Goal: Task Accomplishment & Management: Complete application form

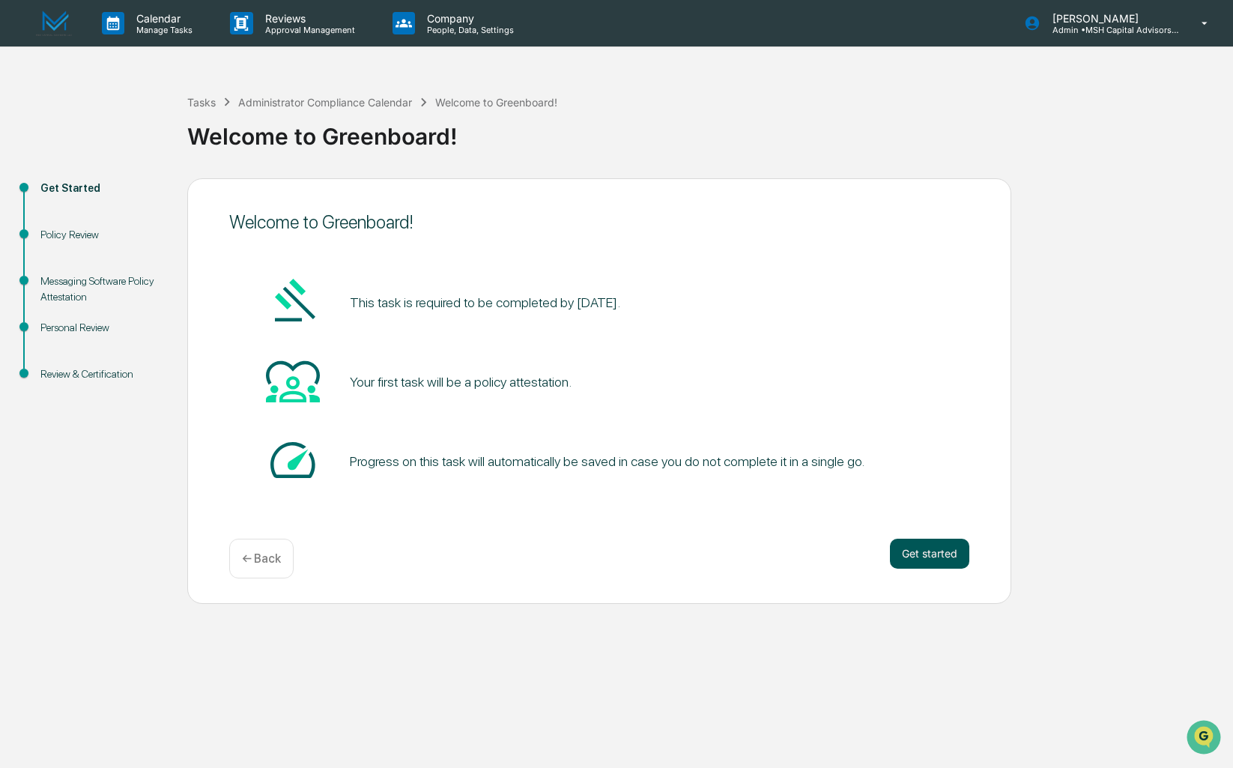
click at [919, 550] on button "Get started" at bounding box center [929, 554] width 79 height 30
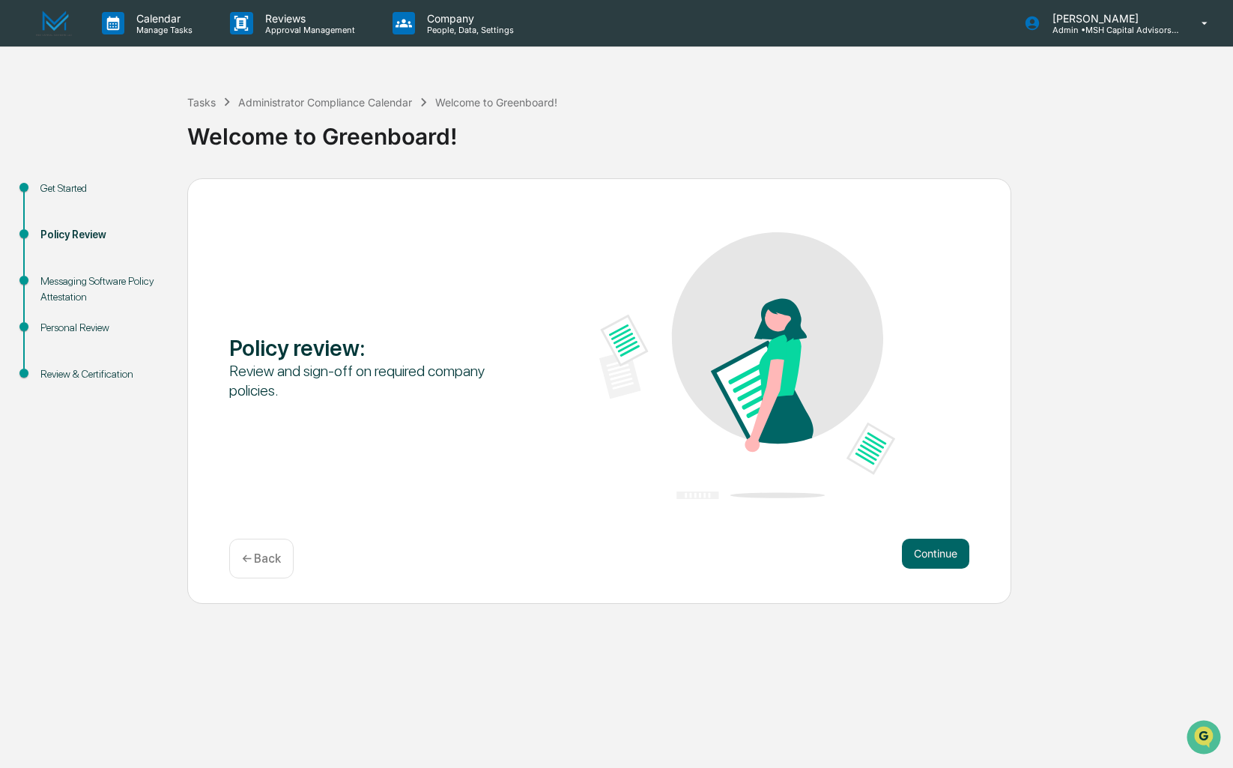
click at [919, 550] on button "Continue" at bounding box center [935, 554] width 67 height 30
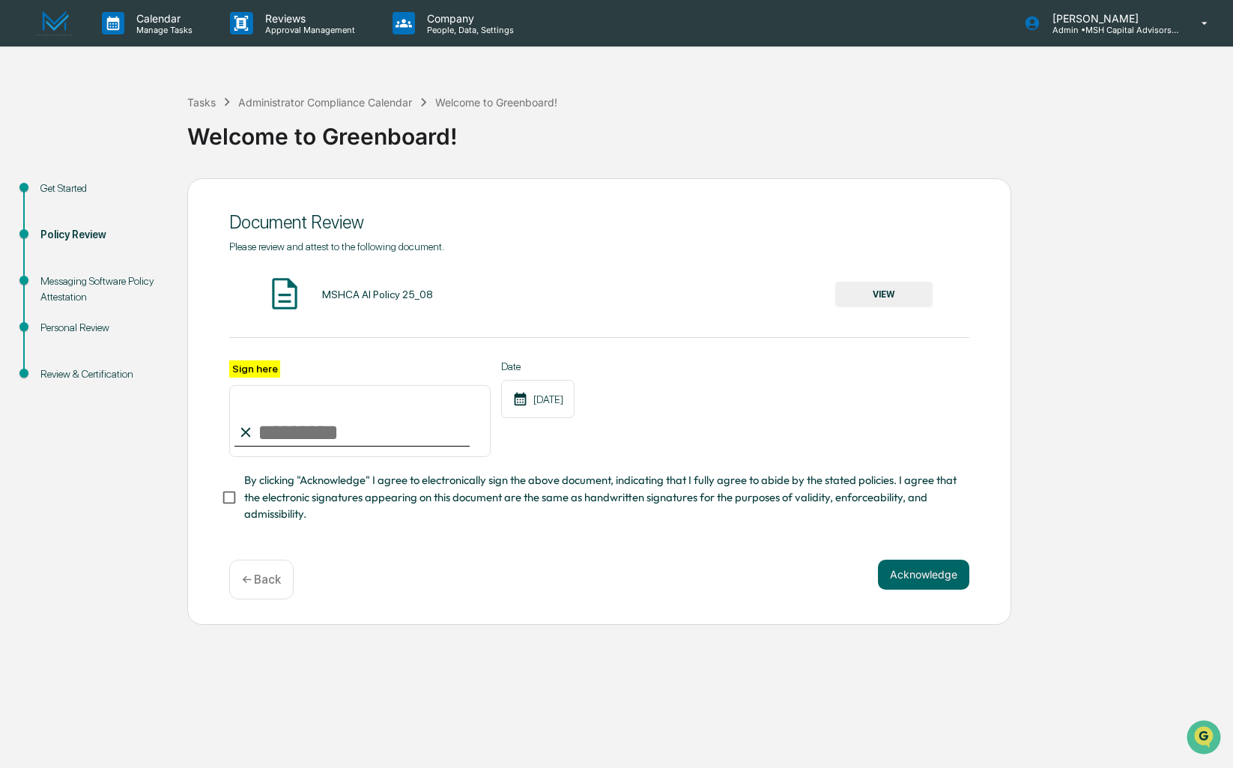
click at [873, 303] on button "VIEW" at bounding box center [883, 294] width 97 height 25
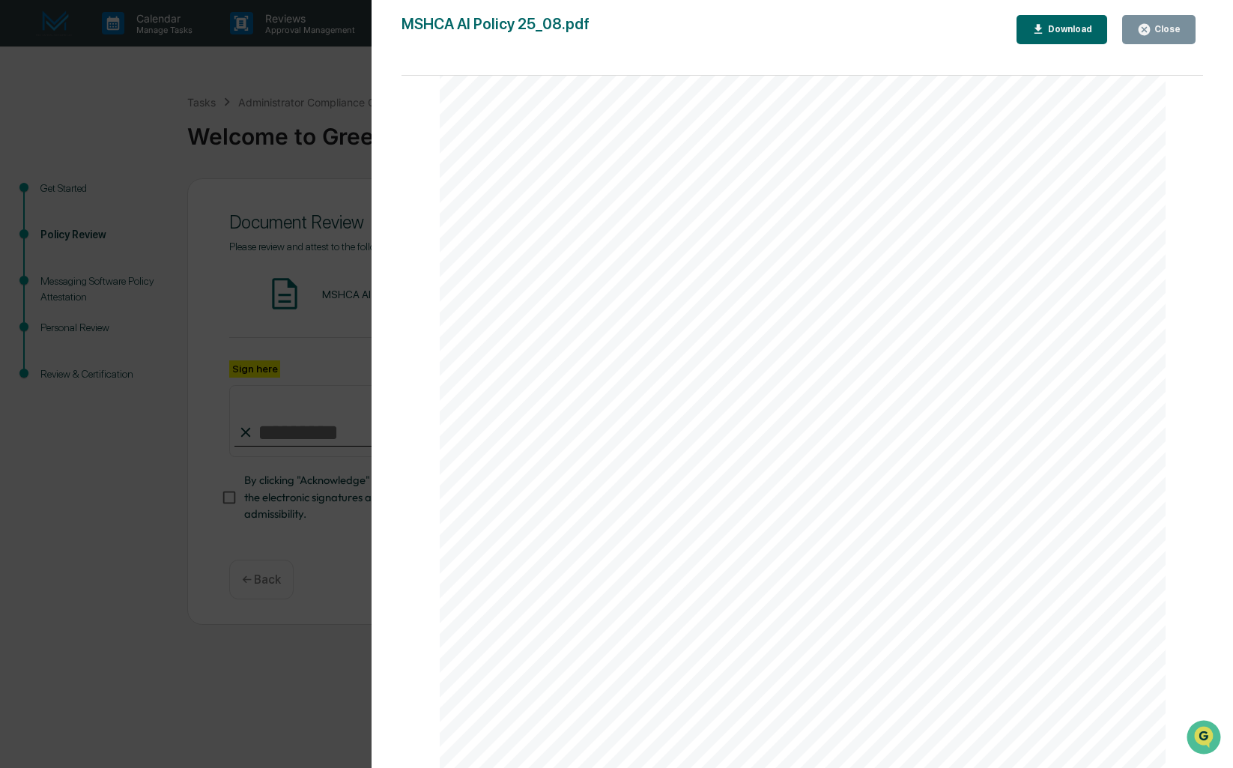
scroll to position [2262, 0]
click at [1176, 34] on div "Close" at bounding box center [1158, 29] width 43 height 14
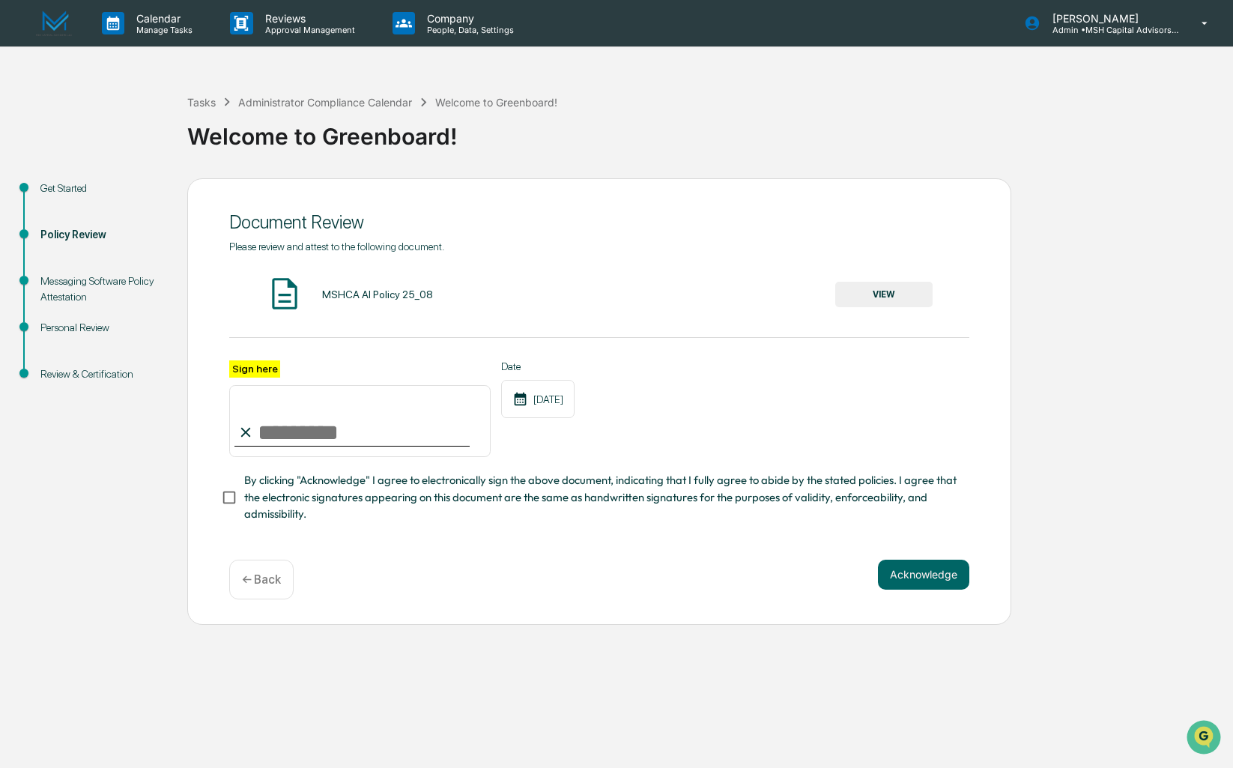
click at [297, 443] on input "Sign here" at bounding box center [359, 421] width 261 height 72
type input "**********"
click at [941, 587] on button "Acknowledge" at bounding box center [923, 574] width 91 height 30
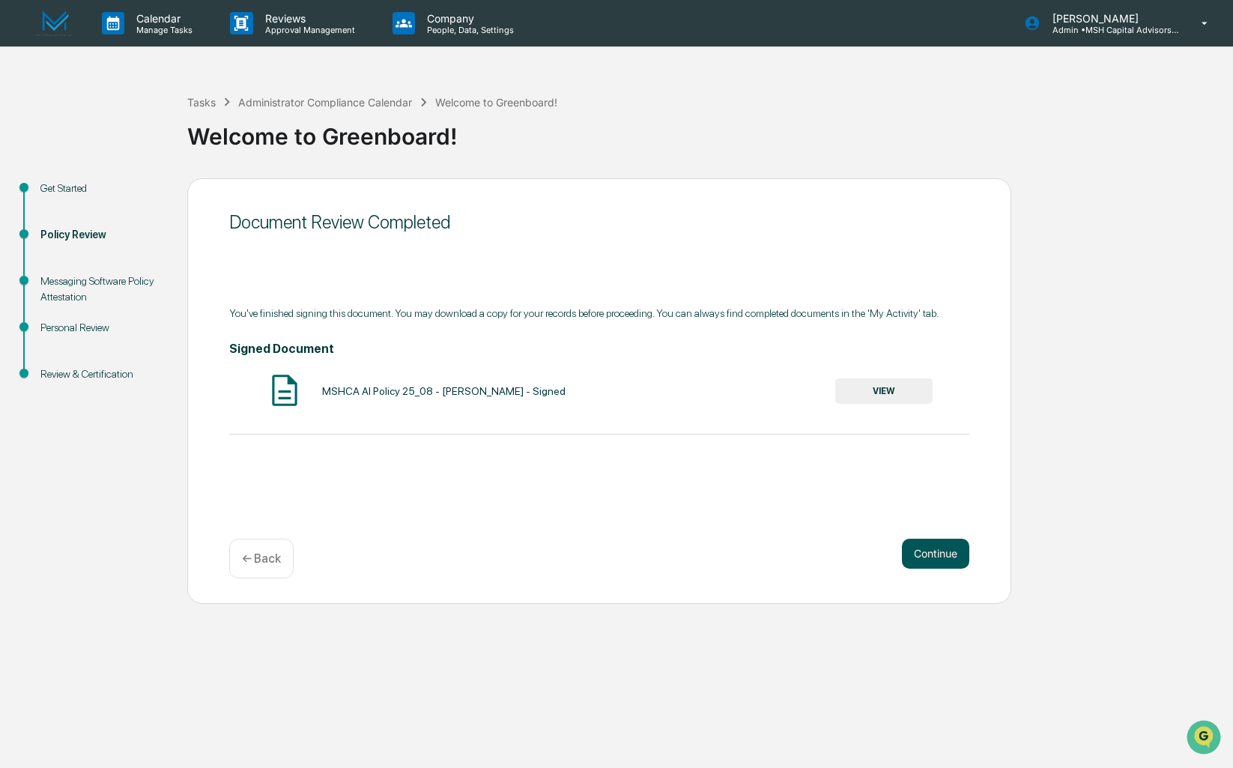
click at [938, 556] on button "Continue" at bounding box center [935, 554] width 67 height 30
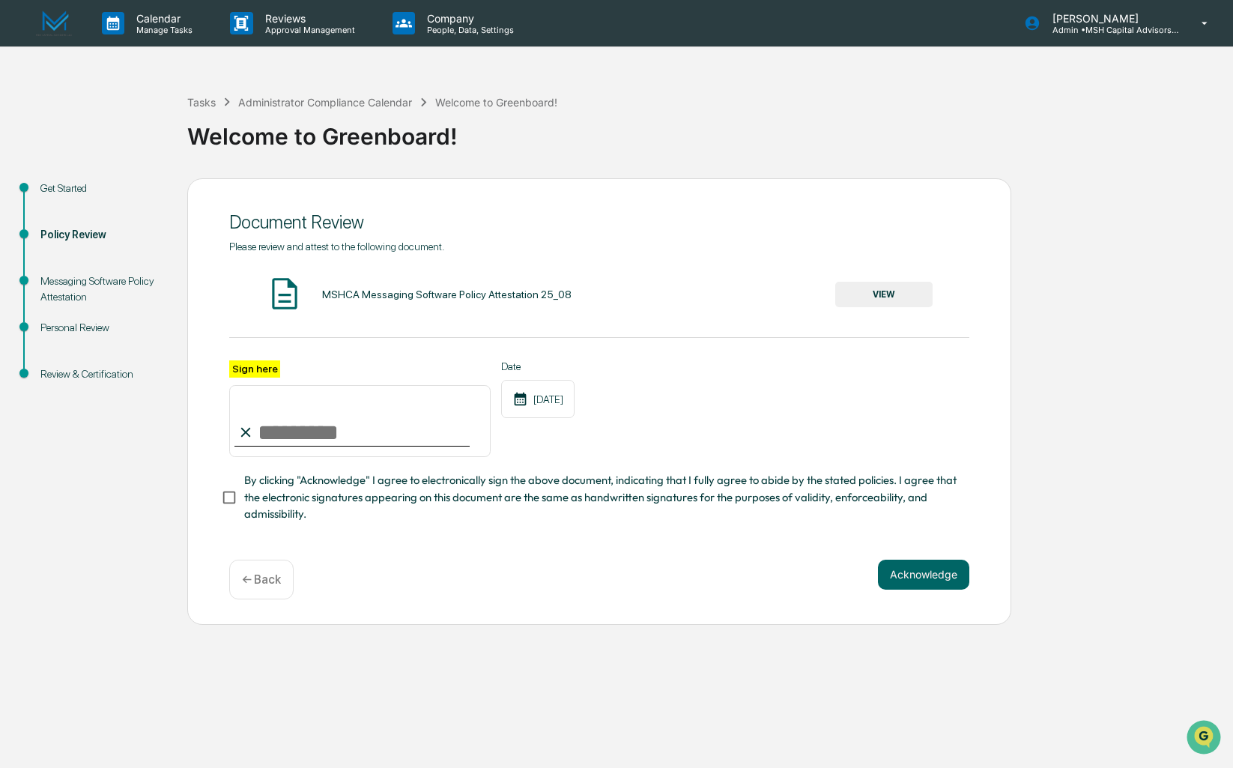
click at [904, 293] on button "VIEW" at bounding box center [883, 294] width 97 height 25
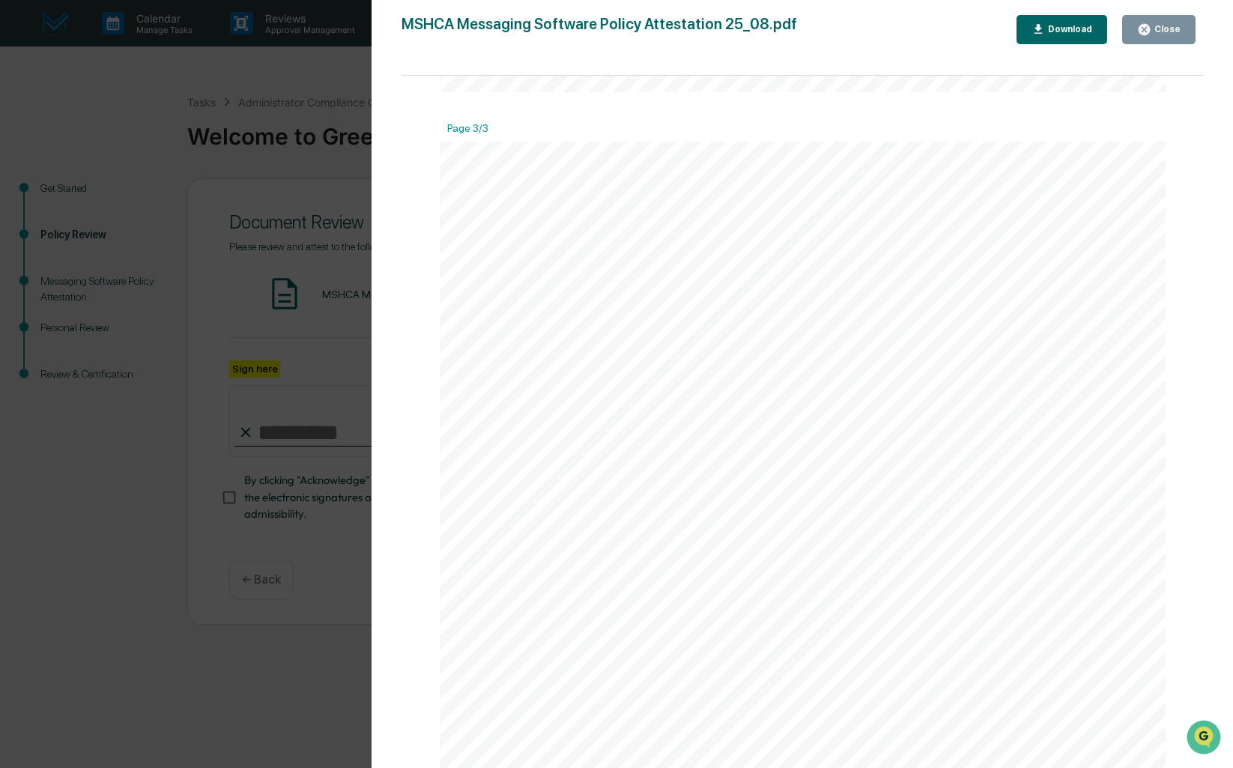
scroll to position [2247, 0]
click at [677, 449] on div "Messaging Software Policy Attestation M SH Capital Advisors LLC Page 3 of 3 [ST…" at bounding box center [803, 312] width 727 height 940
click at [631, 448] on div "Messaging Software Policy Attestation M SH Capital Advisors LLC Page 3 of 3 [ST…" at bounding box center [803, 312] width 727 height 940
drag, startPoint x: 550, startPoint y: 457, endPoint x: 592, endPoint y: 434, distance: 47.9
click at [592, 434] on div "Messaging Software Policy Attestation M SH Capital Advisors LLC Page 3 of 3 [ST…" at bounding box center [803, 312] width 727 height 940
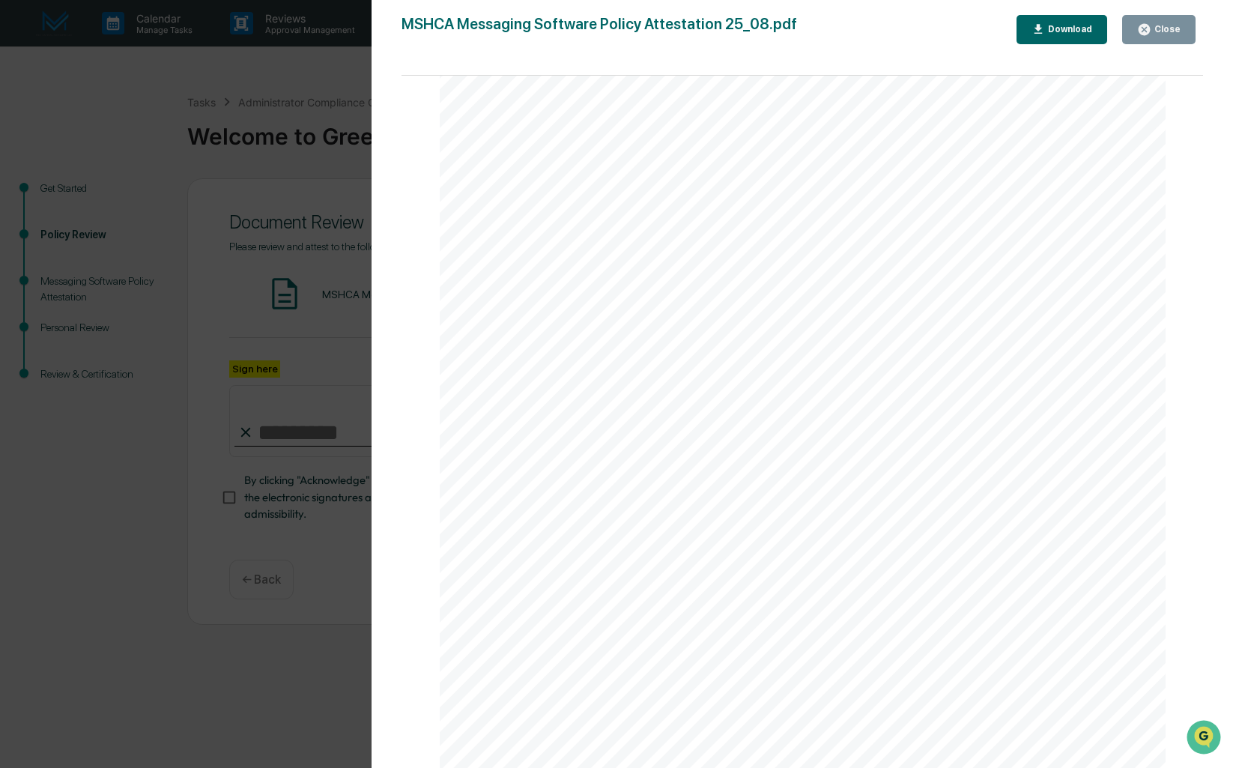
click at [564, 452] on div "Messaging Software Policy Attestation M SH Capital Advisors LLC Page 3 of 3 [ST…" at bounding box center [803, 312] width 727 height 940
click at [1159, 37] on button "Close" at bounding box center [1158, 29] width 73 height 29
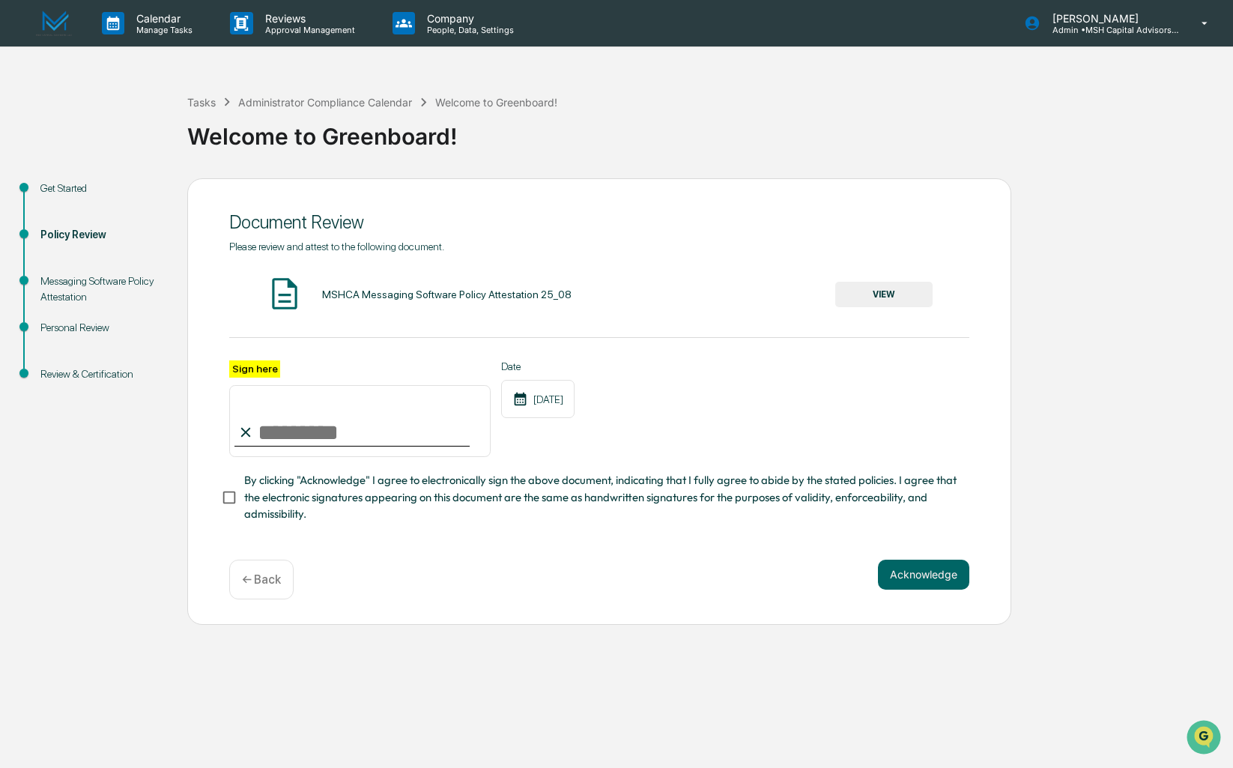
click at [297, 426] on input "Sign here" at bounding box center [359, 421] width 261 height 72
type input "**********"
click at [921, 583] on button "Acknowledge" at bounding box center [923, 574] width 91 height 30
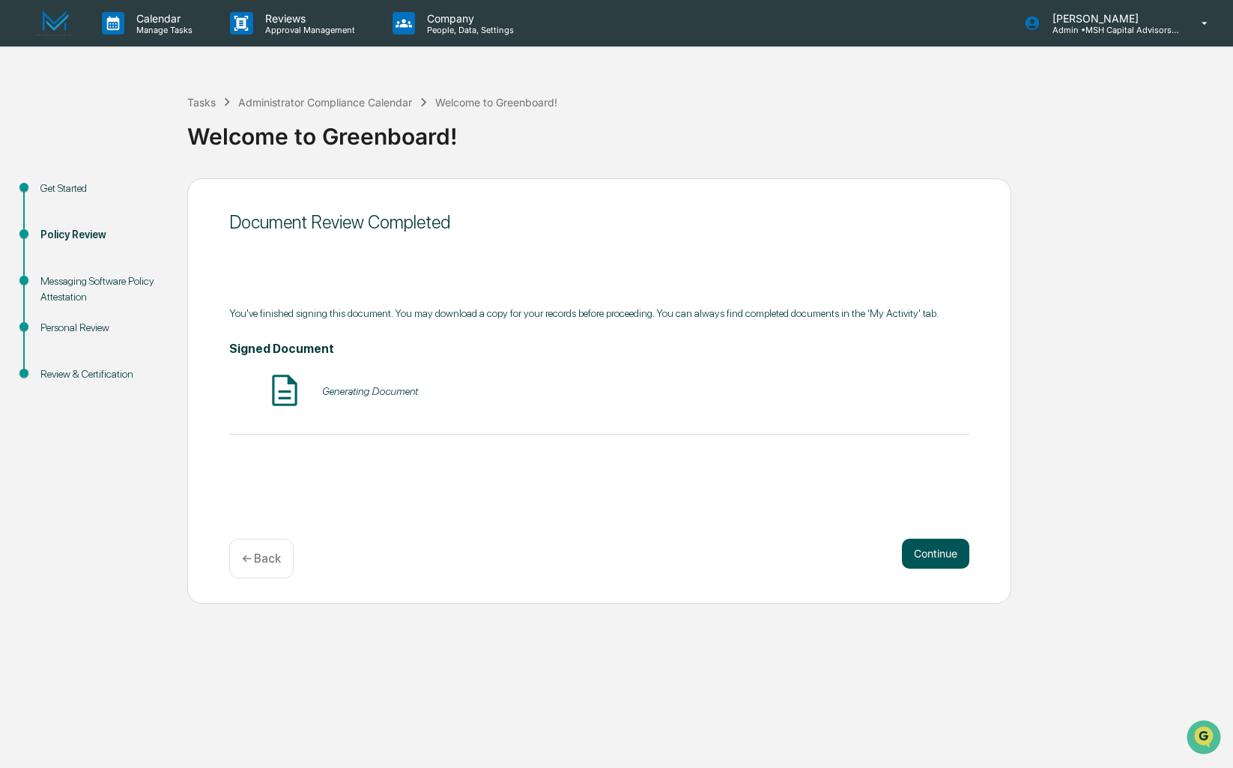
click at [924, 561] on button "Continue" at bounding box center [935, 554] width 67 height 30
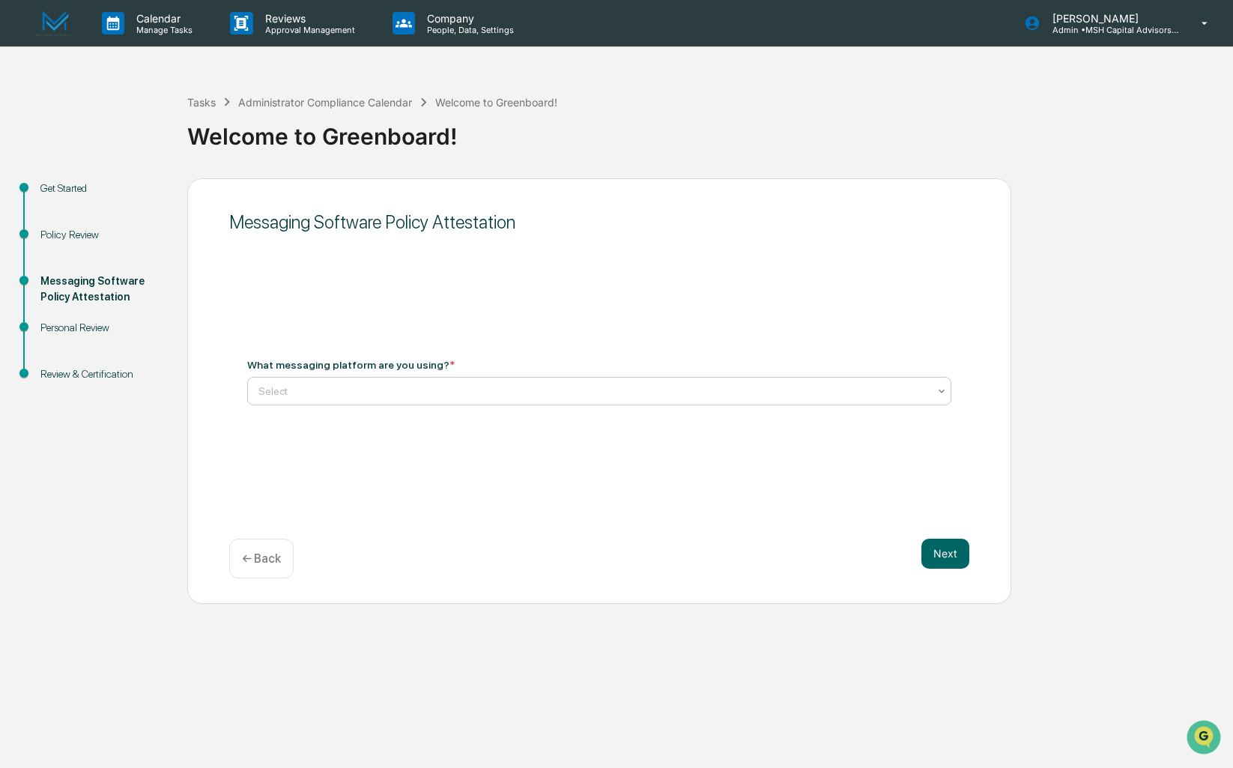
click at [938, 396] on icon at bounding box center [941, 391] width 12 height 12
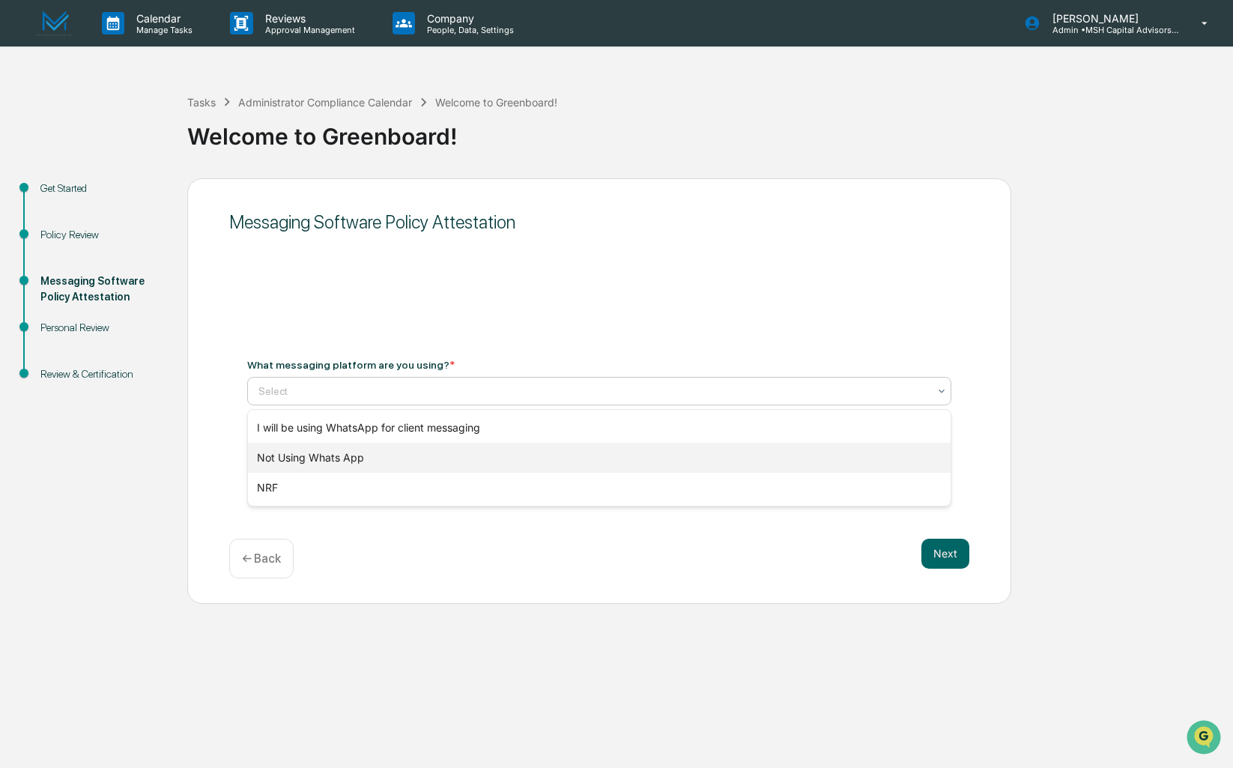
click at [878, 468] on div "Not Using Whats App" at bounding box center [599, 458] width 703 height 30
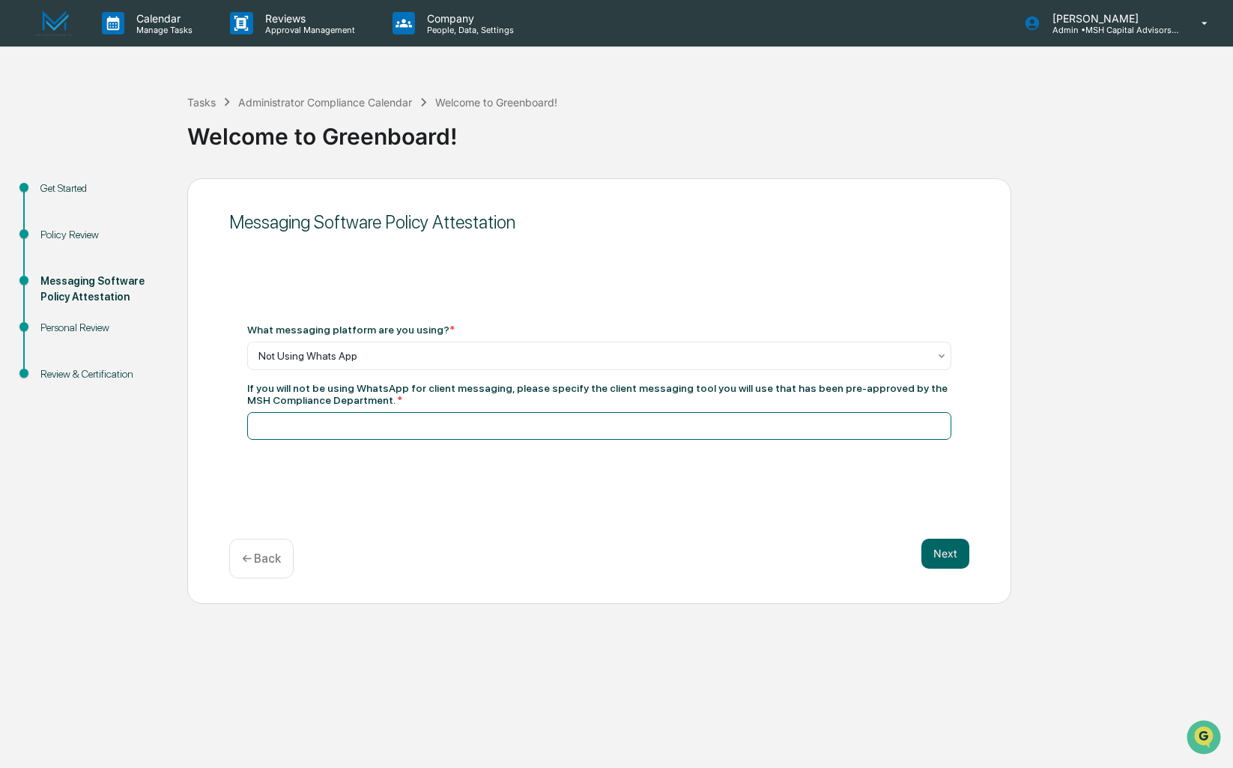
click at [913, 424] on input at bounding box center [599, 426] width 704 height 28
type input "***"
click at [949, 555] on button "Next" at bounding box center [945, 554] width 48 height 30
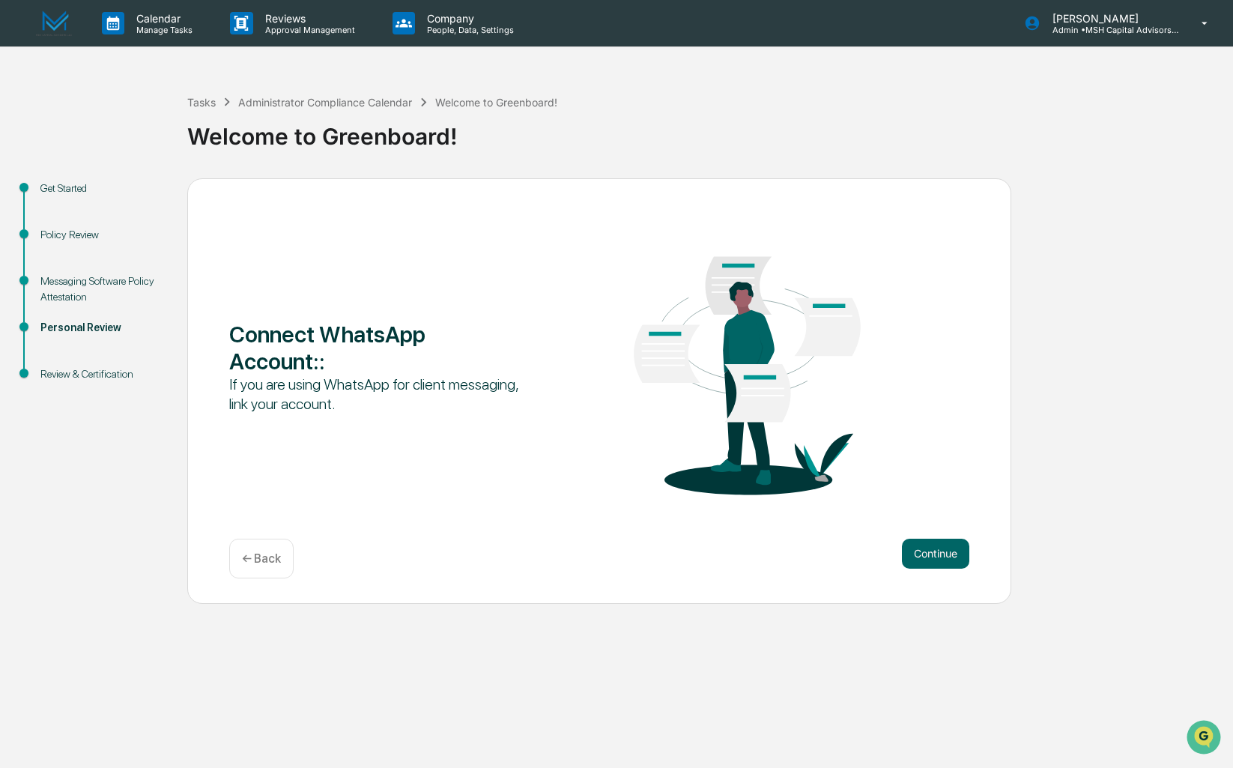
click at [949, 555] on button "Continue" at bounding box center [935, 554] width 67 height 30
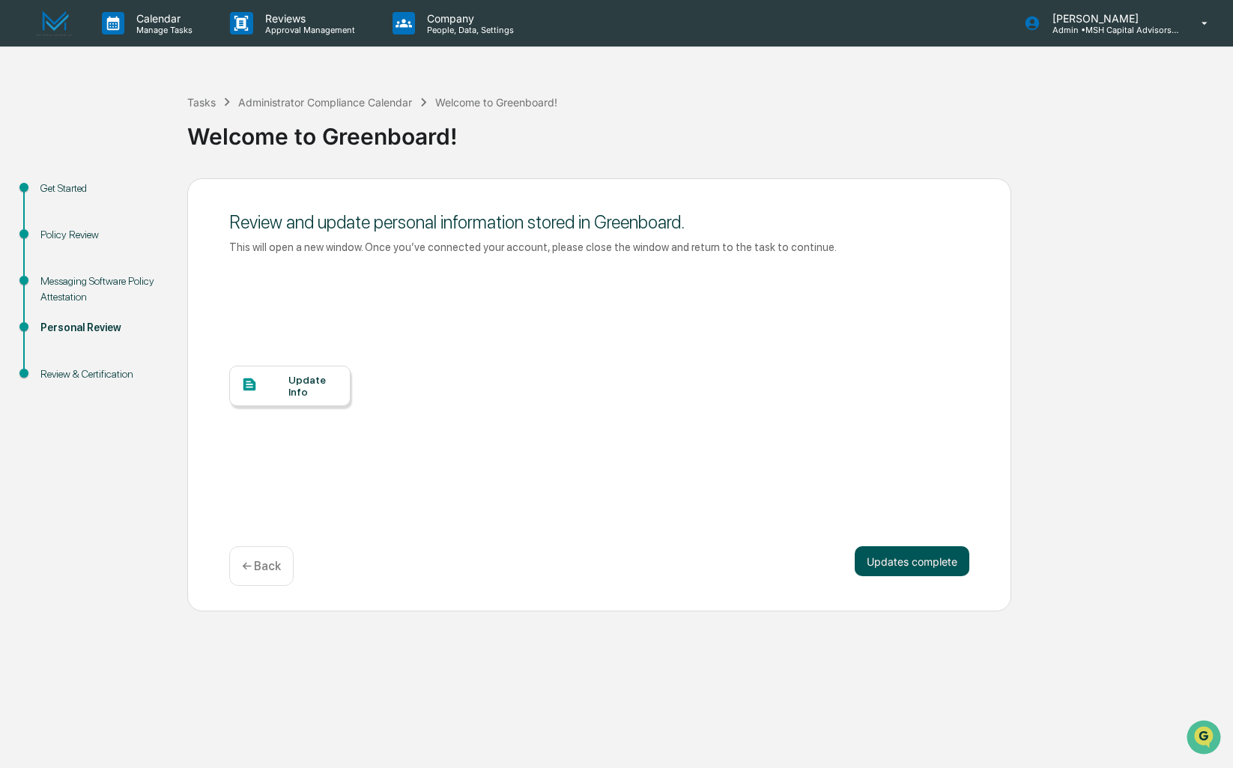
click at [944, 564] on button "Updates complete" at bounding box center [912, 561] width 115 height 30
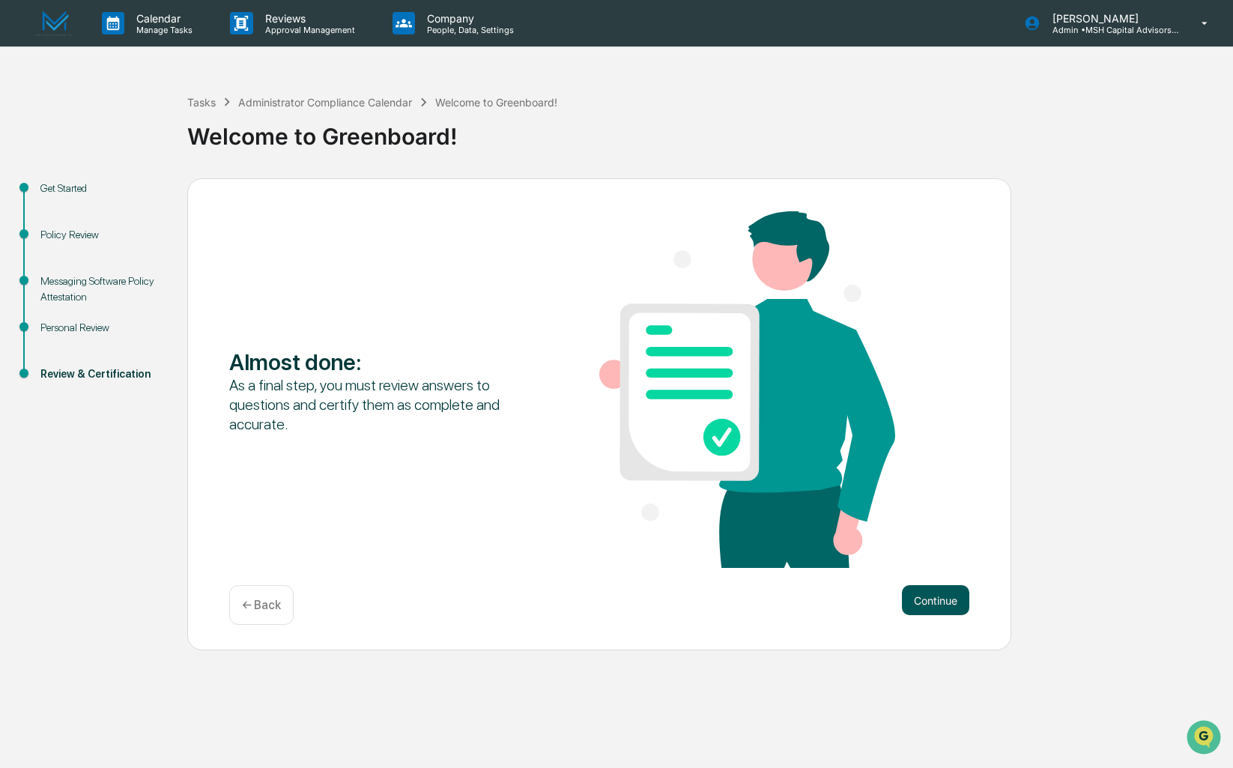
click at [933, 593] on button "Continue" at bounding box center [935, 600] width 67 height 30
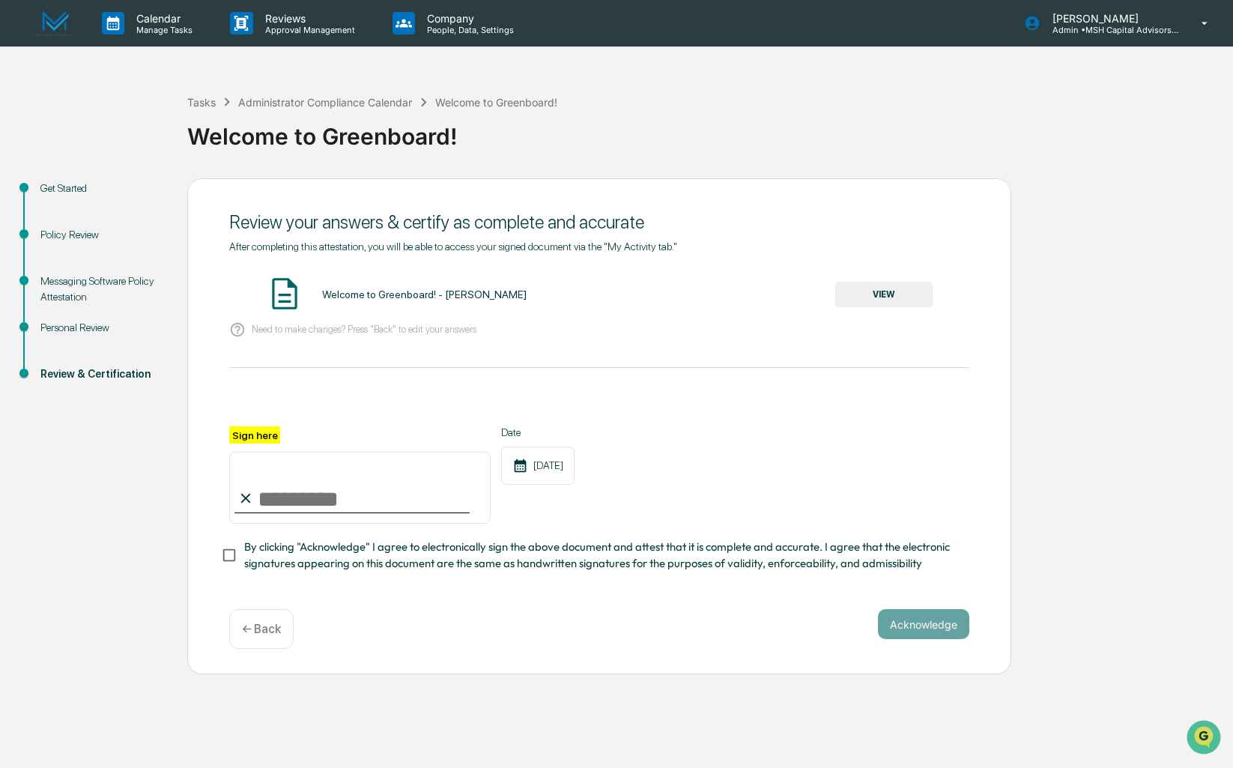
click at [886, 291] on button "VIEW" at bounding box center [883, 294] width 97 height 25
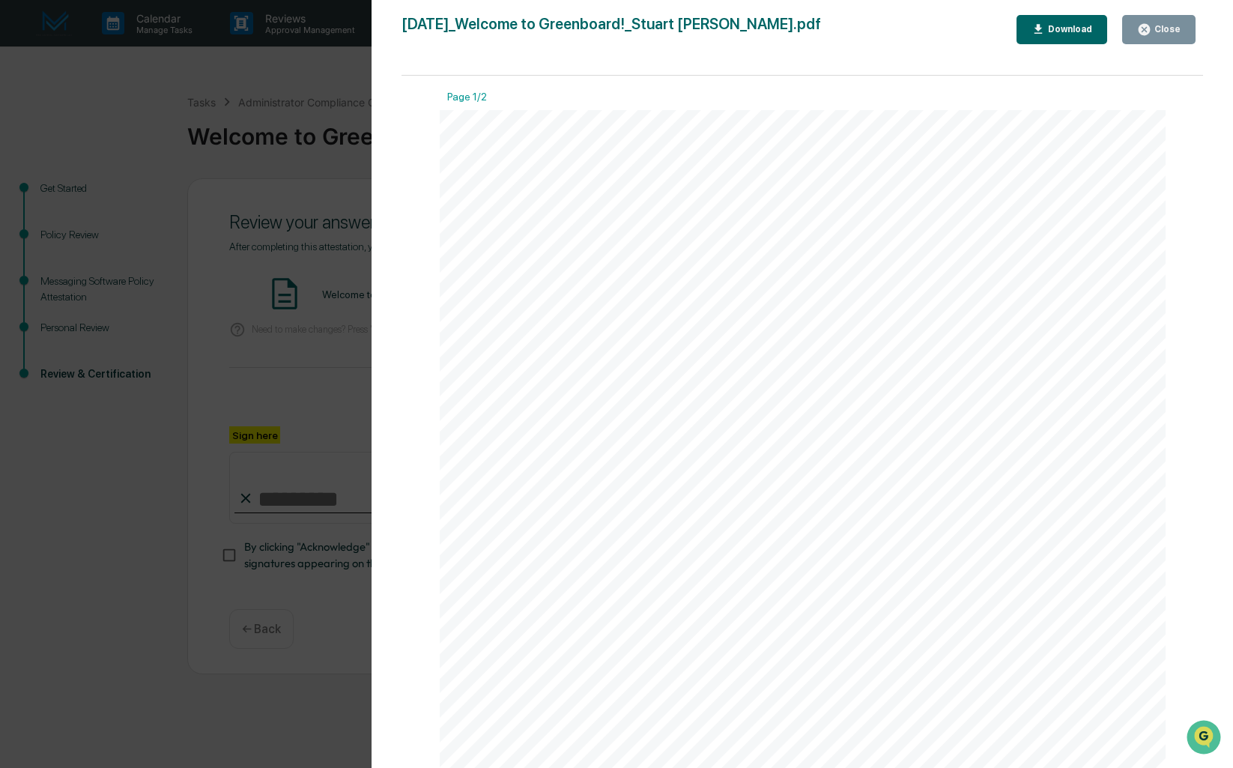
click at [1162, 16] on button "Close" at bounding box center [1158, 29] width 73 height 29
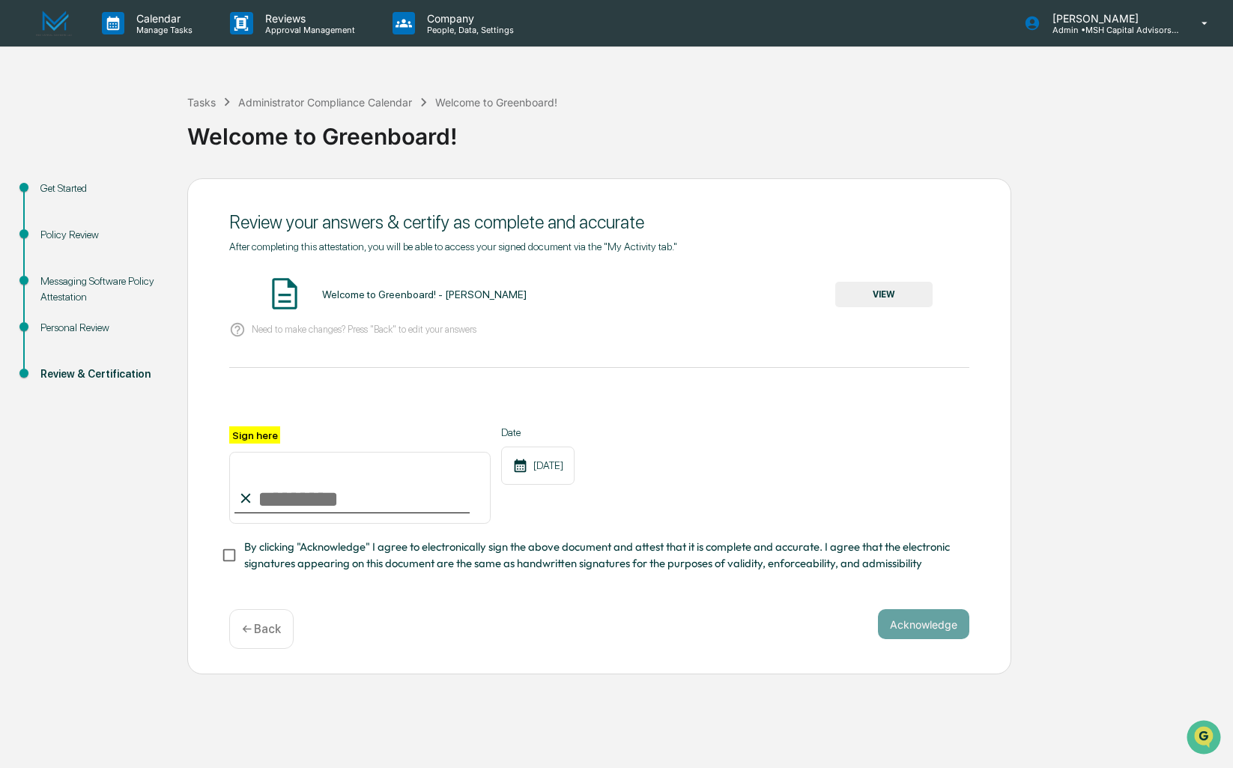
click at [315, 497] on input "Sign here" at bounding box center [359, 488] width 261 height 72
type input "**********"
click at [920, 632] on button "Acknowledge" at bounding box center [923, 624] width 91 height 30
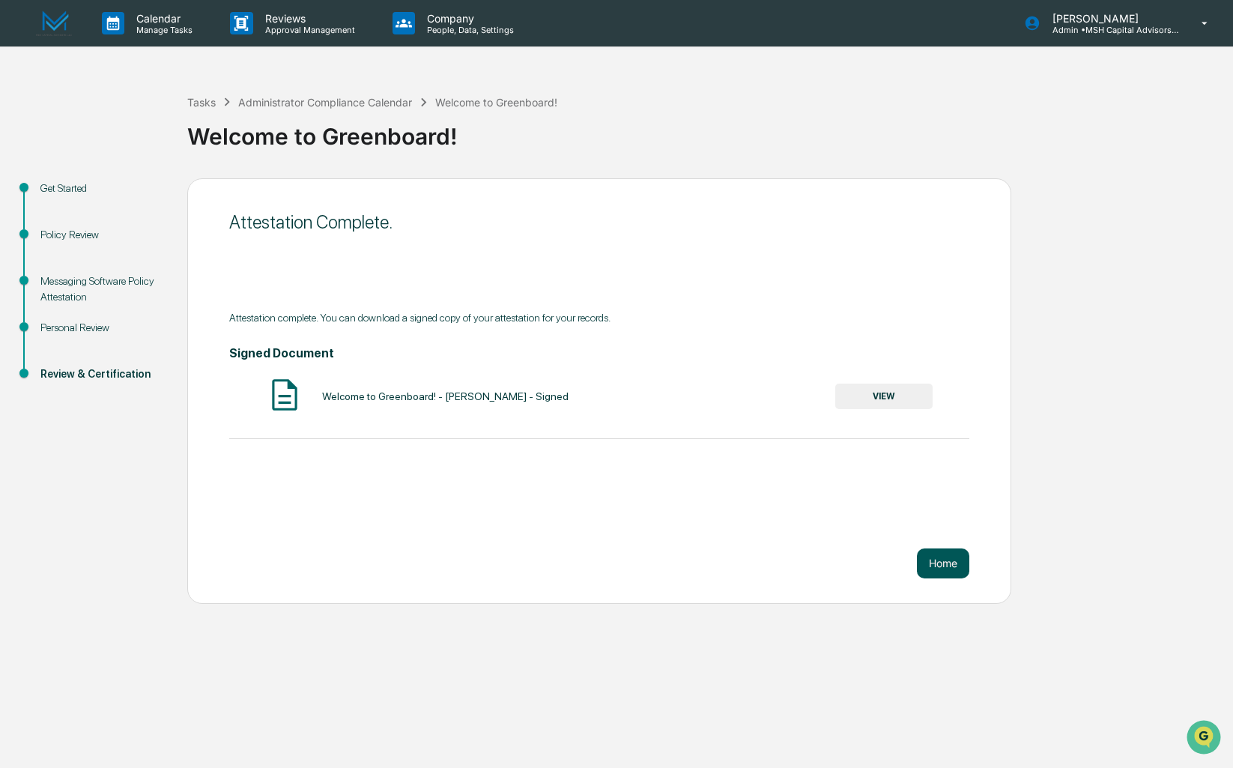
click at [943, 563] on button "Home" at bounding box center [943, 563] width 52 height 30
